Goal: Task Accomplishment & Management: Complete application form

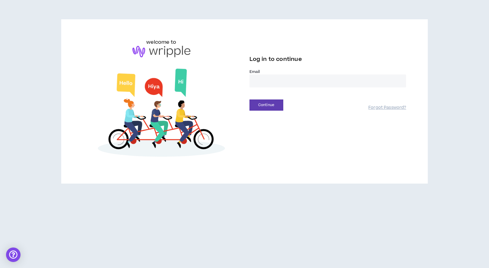
drag, startPoint x: 277, startPoint y: 84, endPoint x: 273, endPoint y: 83, distance: 4.5
click at [277, 84] on input "email" at bounding box center [327, 80] width 157 height 13
type input "**********"
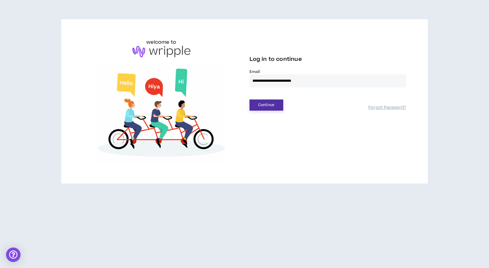
click at [277, 105] on button "Continue" at bounding box center [266, 105] width 34 height 11
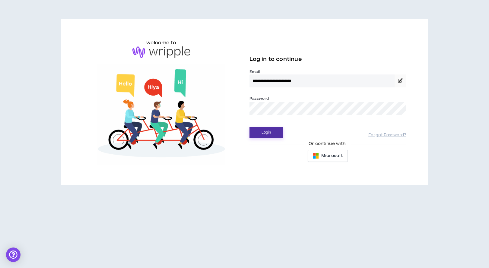
click at [271, 135] on button "Login" at bounding box center [266, 132] width 34 height 11
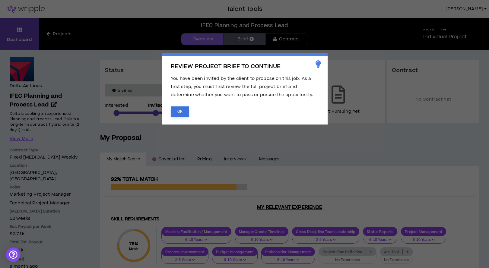
click at [179, 113] on button "OK" at bounding box center [180, 111] width 18 height 11
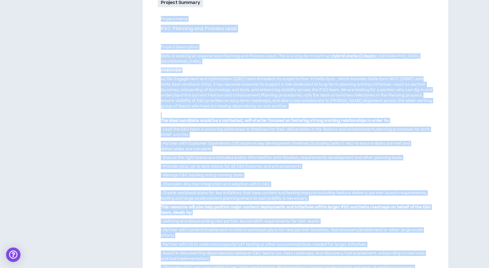
scroll to position [343, 0]
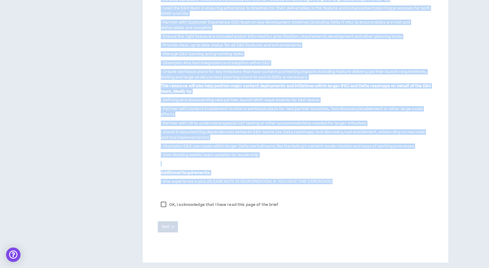
drag, startPoint x: 161, startPoint y: 78, endPoint x: 345, endPoint y: 180, distance: 210.7
click at [345, 180] on div "Project name IFEC Planning and Process Lead Project Description Delta is seekin…" at bounding box center [295, 40] width 275 height 290
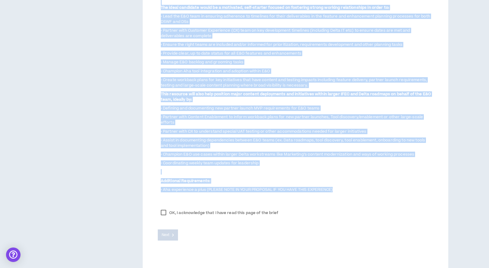
scroll to position [334, 0]
copy div "Loremip dolo SITA Consecte adi Elitsed Doei Tempori Utlaboreetd Magna al enimad…"
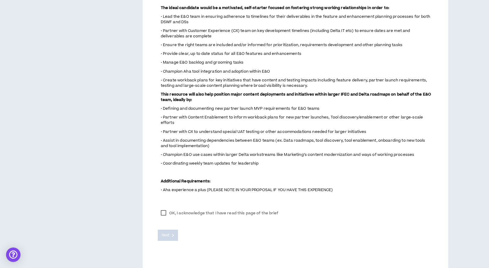
click at [213, 220] on div "Next" at bounding box center [295, 230] width 275 height 21
click at [164, 214] on label "OK, I acknowledge that I have read this page of the brief" at bounding box center [220, 213] width 124 height 9
click at [167, 233] on span "Next" at bounding box center [166, 236] width 8 height 6
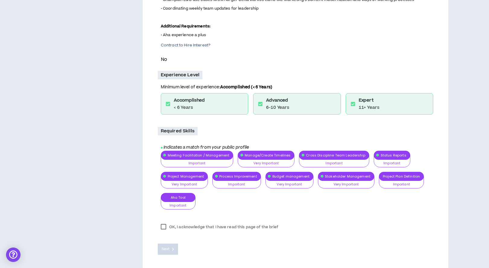
scroll to position [387, 0]
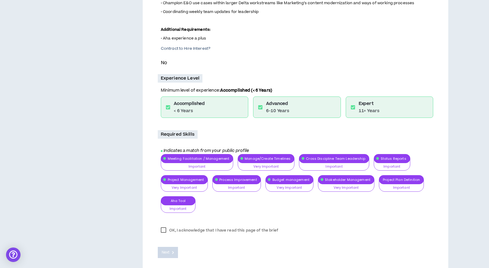
click at [392, 180] on div "Meeting Facilitation / Management Important Nice to Have Important Very Importa…" at bounding box center [297, 185] width 272 height 63
click at [392, 187] on div "Meeting Facilitation / Management Important Nice to Have Important Very Importa…" at bounding box center [297, 185] width 272 height 63
click at [163, 230] on label "OK, I acknowledge that I have read this page of the brief" at bounding box center [220, 230] width 124 height 9
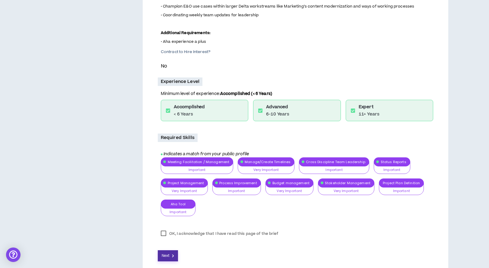
click at [169, 253] on span "Next" at bounding box center [166, 256] width 8 height 6
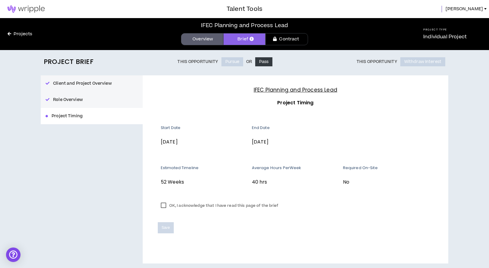
click at [165, 207] on label "OK, I acknowledge that I have read this page of the brief" at bounding box center [220, 205] width 124 height 9
click at [168, 230] on span "Save" at bounding box center [166, 228] width 8 height 6
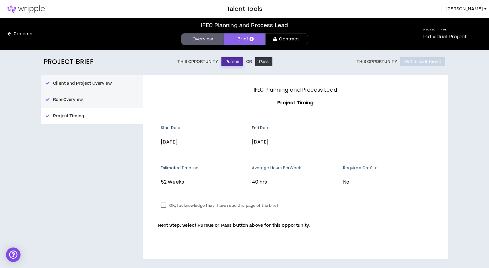
click at [234, 61] on button "Pursue" at bounding box center [232, 61] width 22 height 9
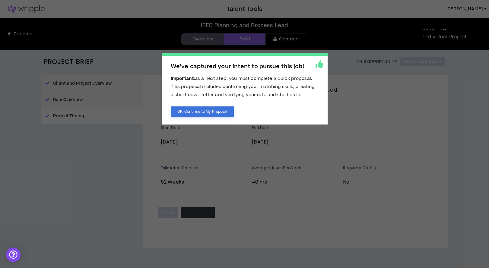
click at [206, 114] on button "OK, Continue to My Proposal" at bounding box center [202, 111] width 63 height 11
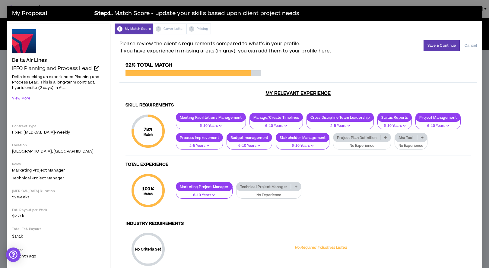
click at [386, 139] on icon at bounding box center [385, 137] width 3 height 3
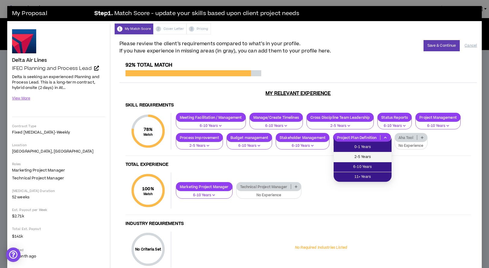
click at [364, 155] on span "2-5 Years" at bounding box center [362, 157] width 51 height 7
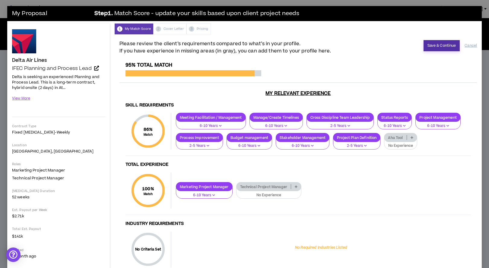
click at [439, 48] on button "Save & Continue" at bounding box center [441, 45] width 36 height 11
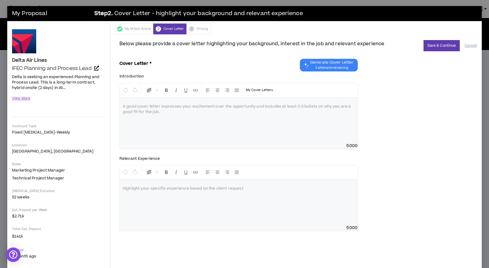
click at [239, 130] on div at bounding box center [239, 120] width 238 height 45
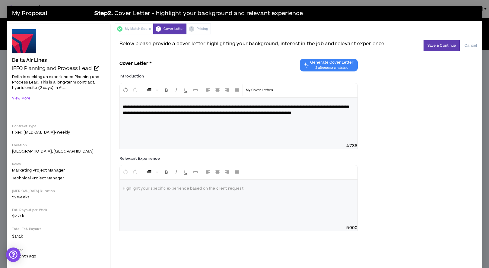
click at [197, 116] on p "**********" at bounding box center [239, 110] width 232 height 12
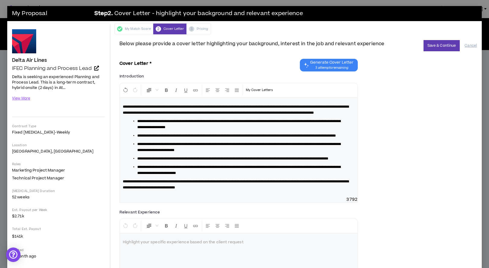
click at [271, 191] on p "**********" at bounding box center [239, 185] width 232 height 12
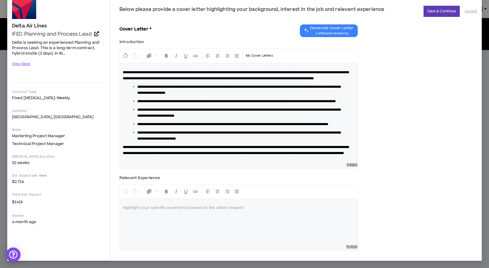
scroll to position [59, 0]
click at [251, 211] on div at bounding box center [239, 221] width 238 height 45
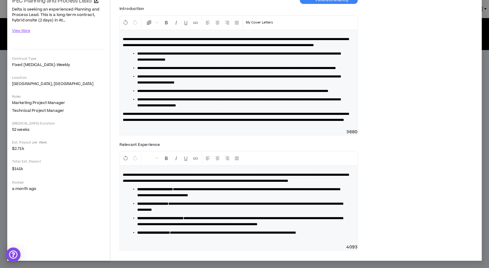
scroll to position [110, 0]
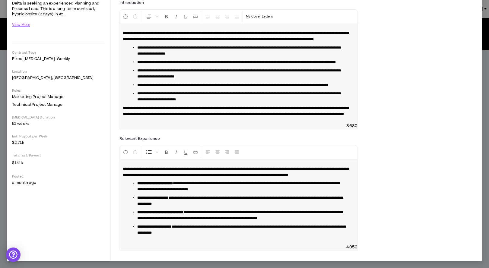
click at [241, 232] on li "**********" at bounding box center [240, 230] width 207 height 12
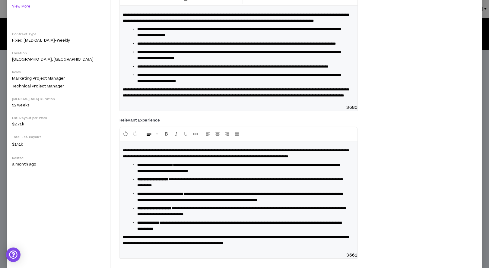
scroll to position [0, 0]
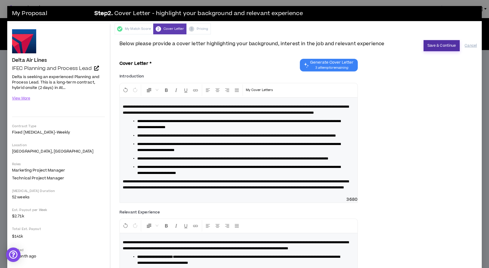
click at [438, 46] on button "Save & Continue" at bounding box center [441, 45] width 36 height 11
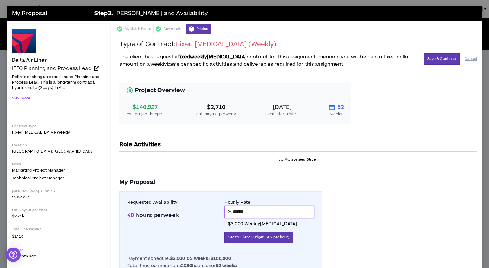
drag, startPoint x: 251, startPoint y: 213, endPoint x: 212, endPoint y: 206, distance: 39.8
click at [212, 206] on div "Requested Availability 40 hours per week Hourly Rate $ ***** $3,000 weekly [MED…" at bounding box center [220, 223] width 187 height 49
type input "*****"
click at [372, 174] on div "Project Overview $140,927 est. project budget $2,710 est. payout per week [DATE…" at bounding box center [297, 211] width 357 height 273
click at [442, 60] on button "Save & Continue" at bounding box center [441, 58] width 36 height 11
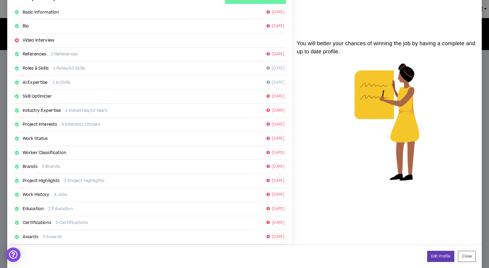
scroll to position [49, 0]
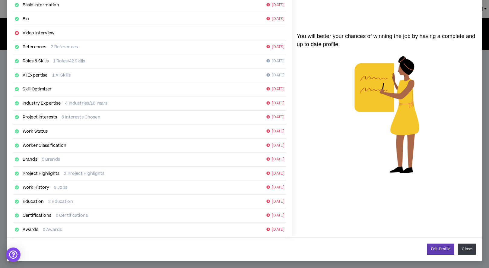
click at [469, 250] on button "Close" at bounding box center [467, 249] width 18 height 11
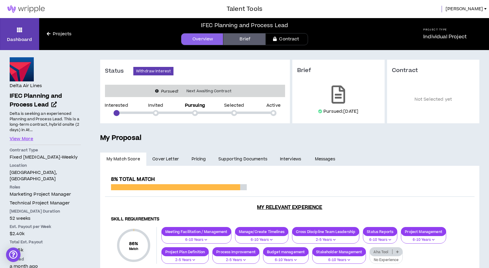
scroll to position [43, 0]
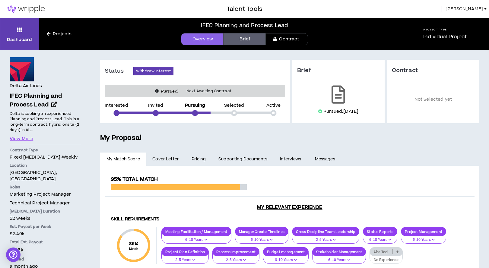
click at [484, 10] on div at bounding box center [485, 9] width 2 height 2
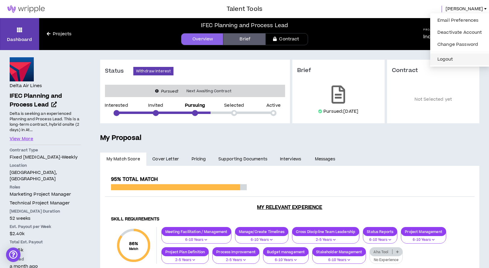
click at [442, 59] on button "Logout" at bounding box center [460, 59] width 52 height 9
